Goal: Check status

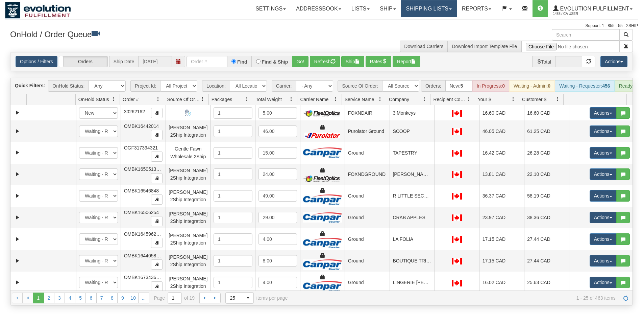
drag, startPoint x: 0, startPoint y: 0, endPoint x: 422, endPoint y: 21, distance: 422.4
click at [434, 12] on link "Shipping lists" at bounding box center [429, 8] width 56 height 17
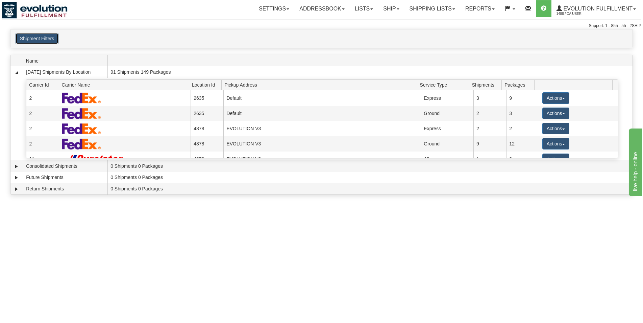
click at [50, 38] on button "Shipment Filters" at bounding box center [37, 38] width 43 height 11
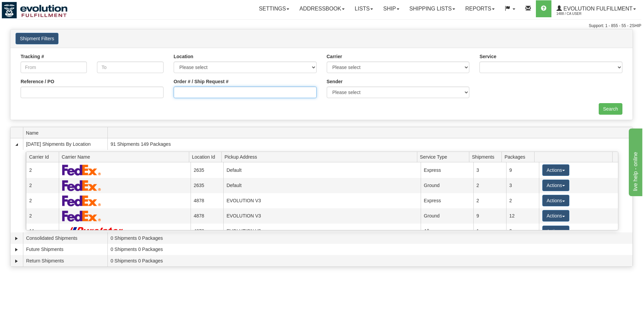
click at [277, 95] on input "Order # / Ship Request #" at bounding box center [245, 92] width 143 height 11
type input "105"
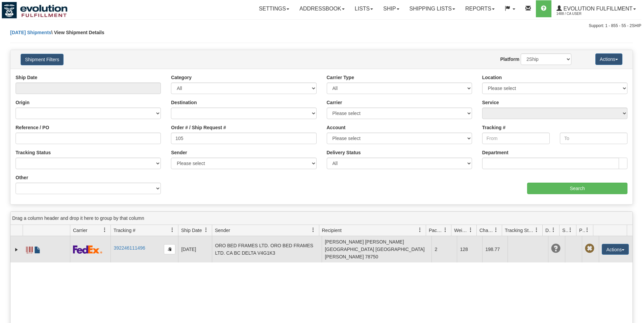
click at [38, 246] on span at bounding box center [37, 249] width 7 height 7
